Goal: Contribute content: Contribute content

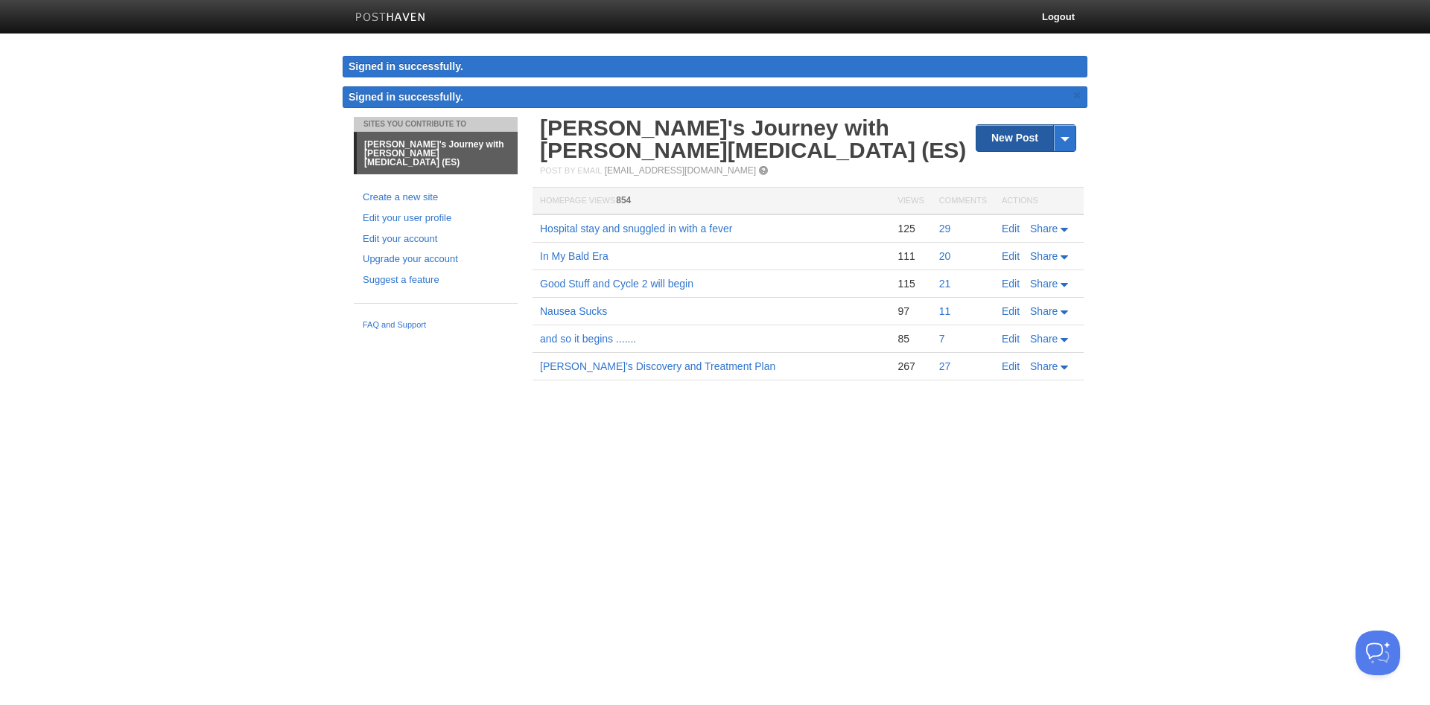
click at [1012, 140] on link "New Post" at bounding box center [1025, 138] width 99 height 26
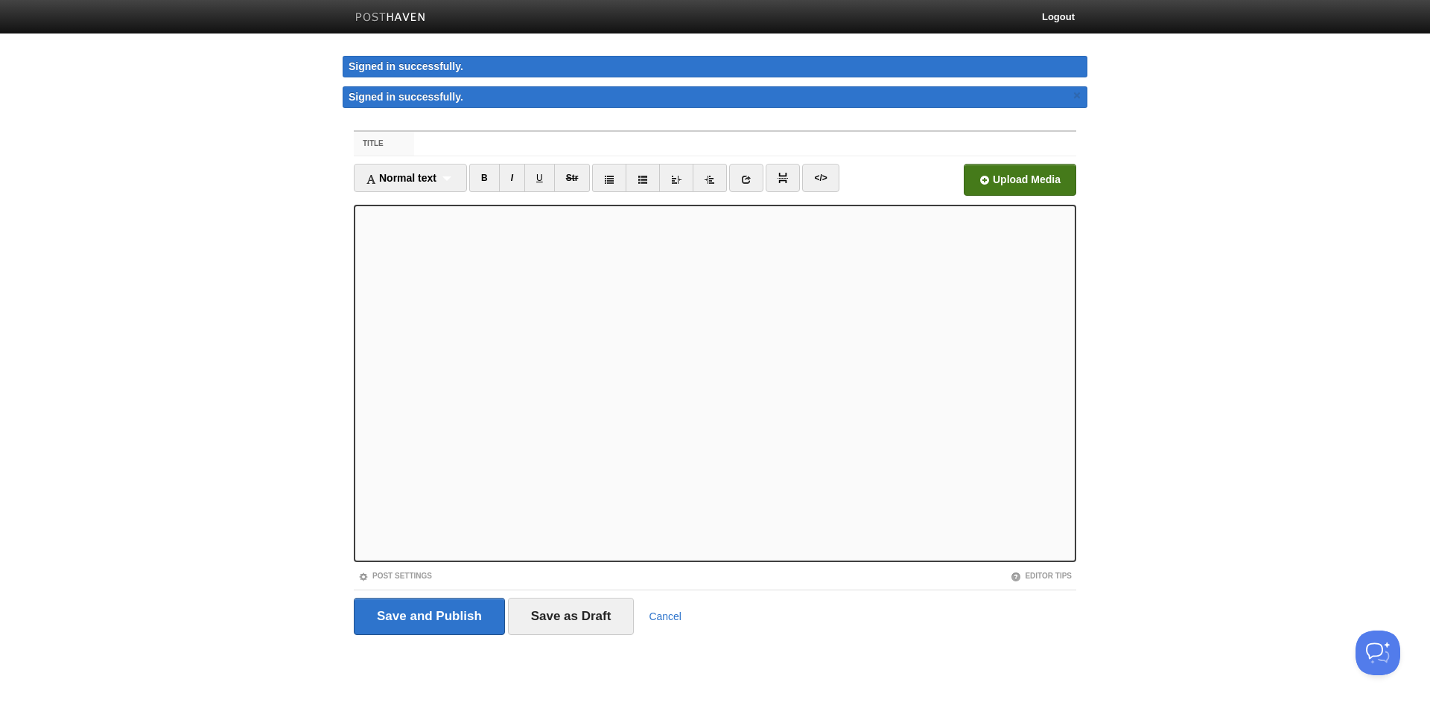
click at [989, 178] on input "file" at bounding box center [570, 184] width 1127 height 76
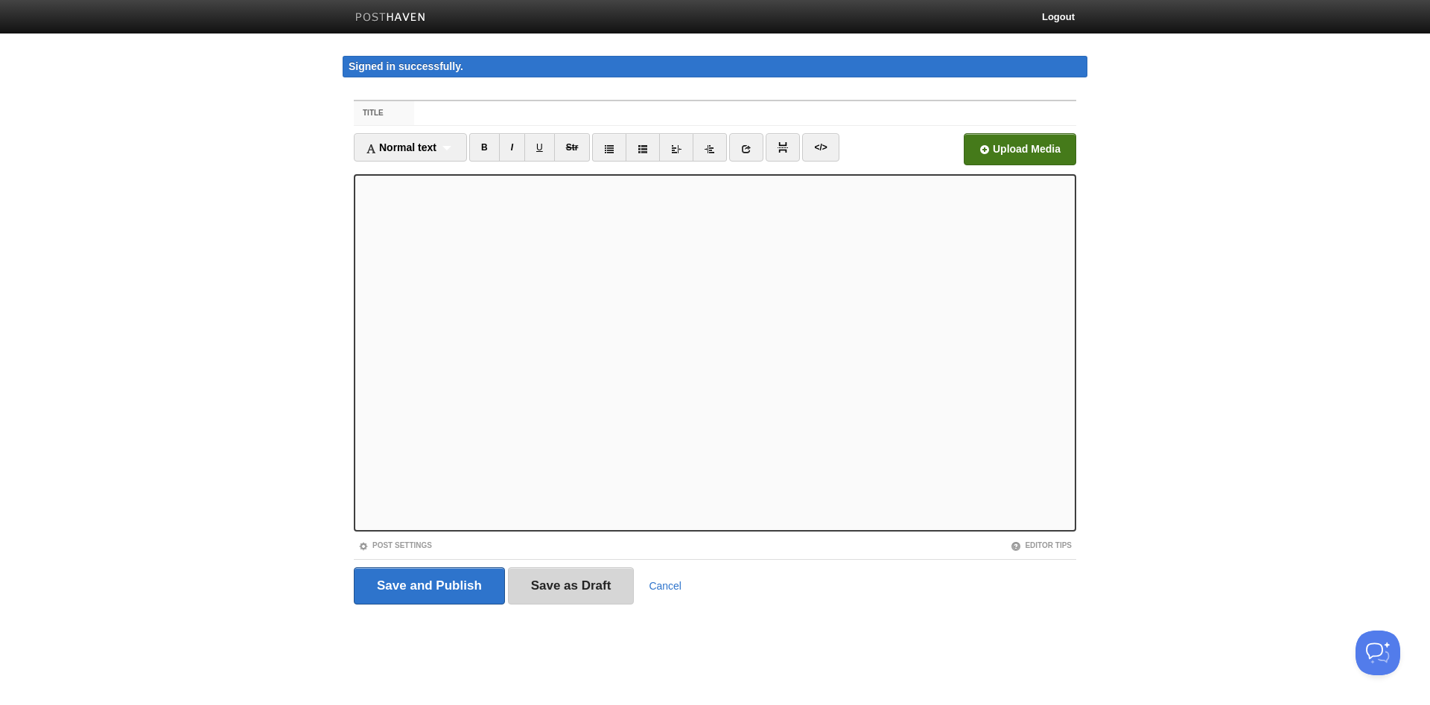
click at [582, 583] on input "Save as Draft" at bounding box center [571, 585] width 127 height 37
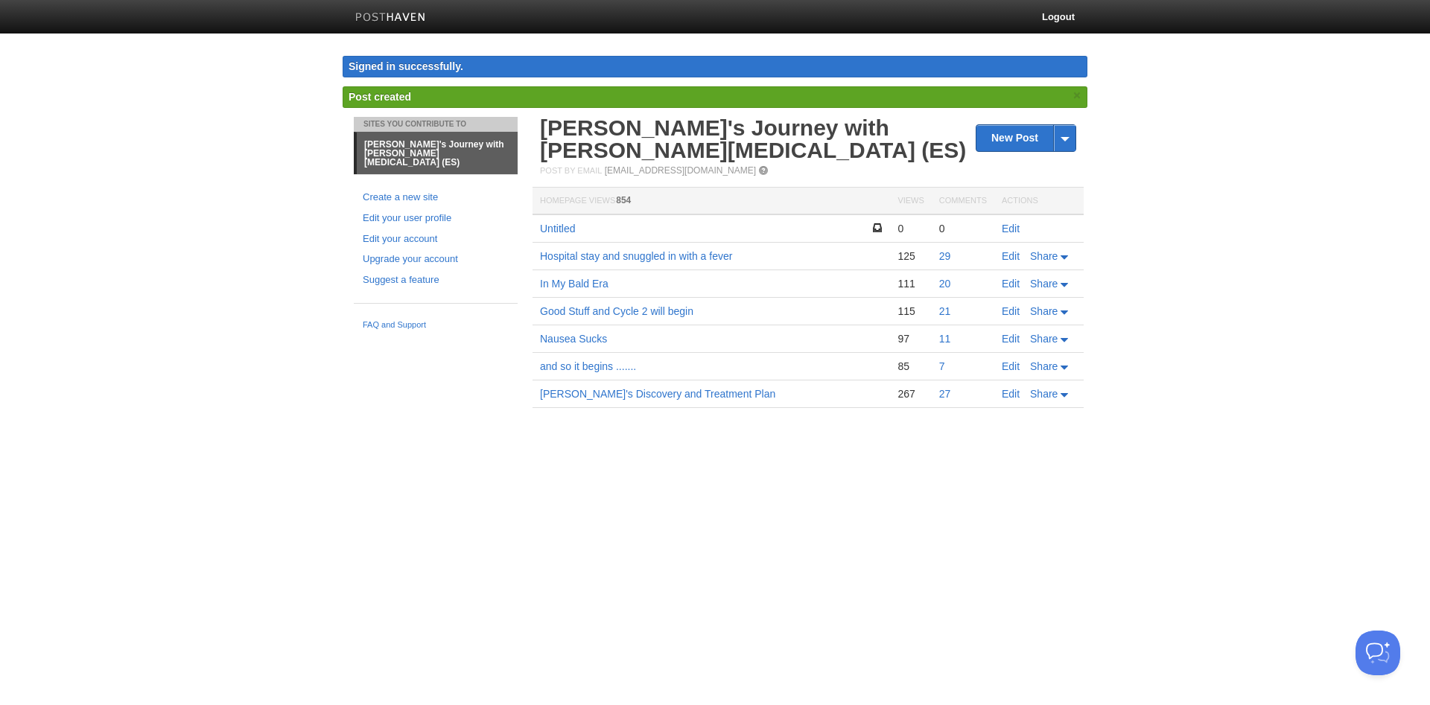
click at [623, 232] on td "Untitled" at bounding box center [710, 228] width 357 height 28
click at [593, 261] on link "Hospital stay and snuggled in with a fever" at bounding box center [636, 256] width 192 height 12
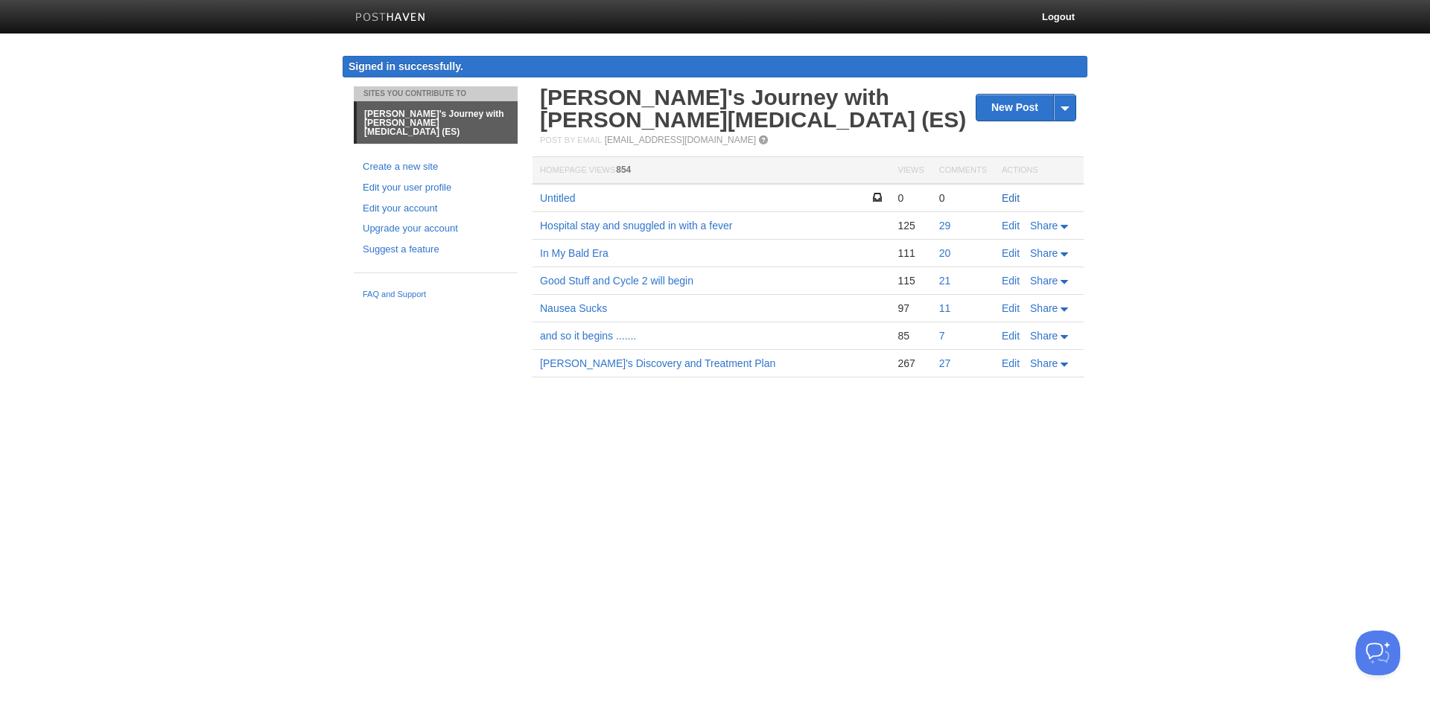
click at [1007, 194] on link "Edit" at bounding box center [1011, 198] width 18 height 12
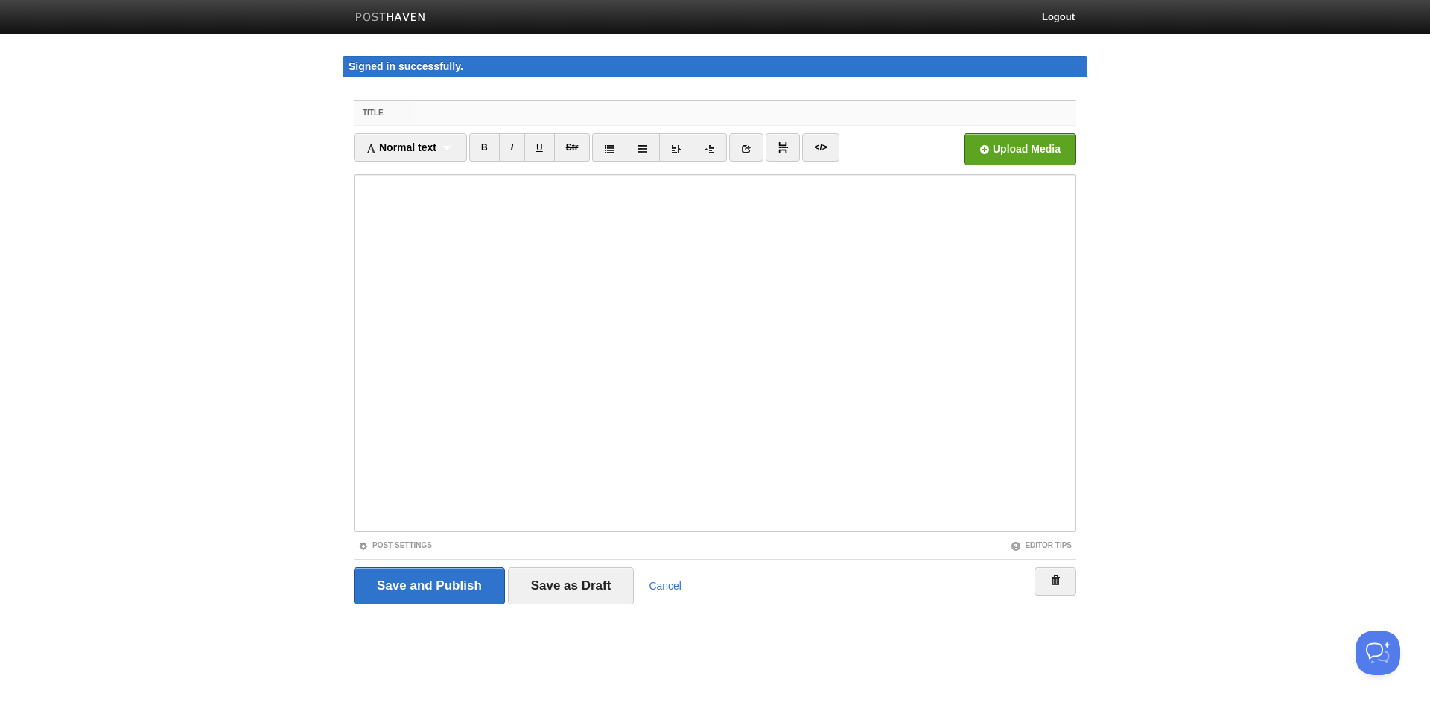
click at [419, 110] on input "Title" at bounding box center [745, 113] width 662 height 24
click at [561, 112] on input "Fusion Chair and Hospital stays" at bounding box center [745, 113] width 662 height 24
click at [541, 113] on input "Fusion Chair and Three Hospital Stays" at bounding box center [745, 113] width 662 height 24
type input "Fusion Chair and 3 Hospital Stays"
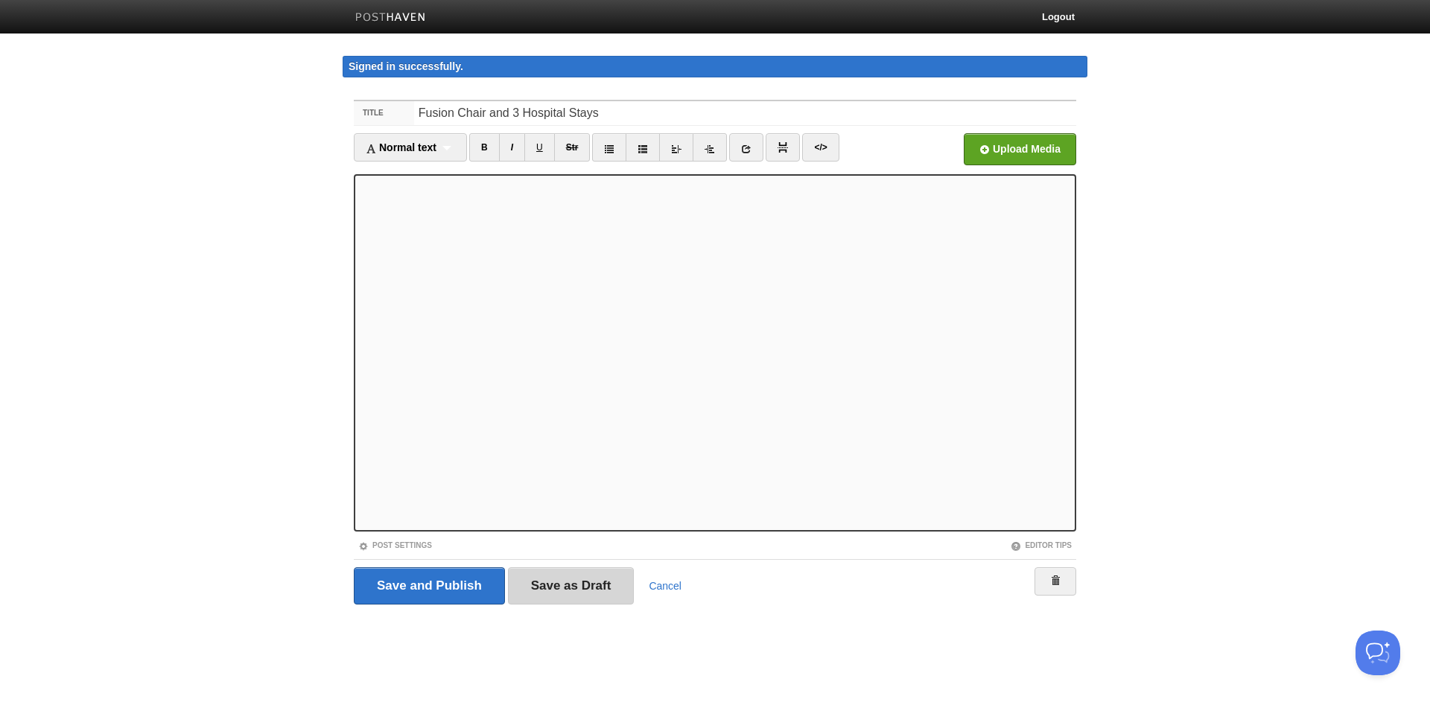
click at [600, 584] on input "Save as Draft" at bounding box center [571, 585] width 127 height 37
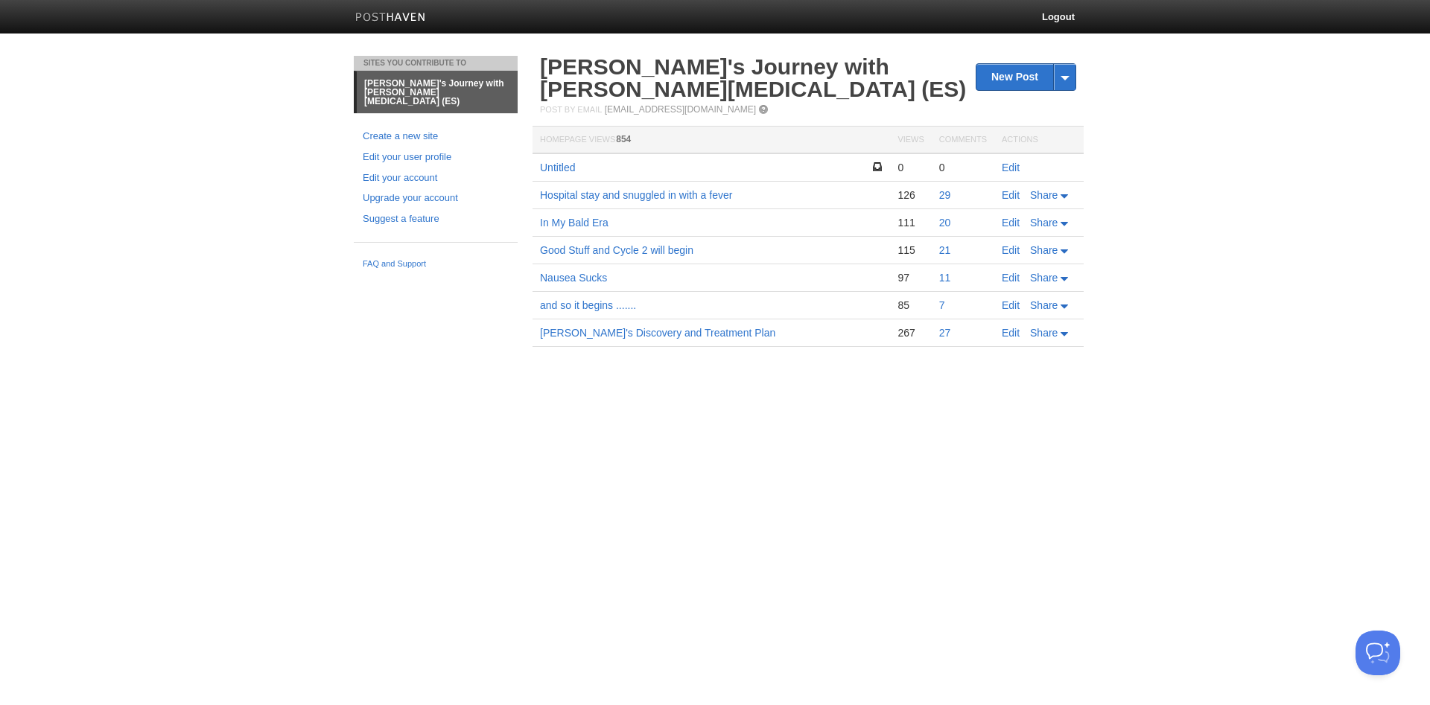
click at [577, 166] on td "Untitled" at bounding box center [710, 167] width 357 height 28
click at [577, 167] on td "Untitled" at bounding box center [710, 167] width 357 height 28
click at [563, 166] on link "Untitled" at bounding box center [557, 168] width 35 height 12
click at [561, 172] on link "Untitled" at bounding box center [557, 168] width 35 height 12
